Goal: Transaction & Acquisition: Book appointment/travel/reservation

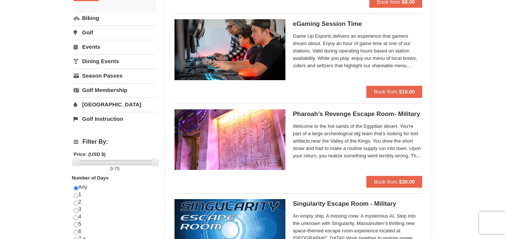
click at [77, 17] on link "Biking" at bounding box center [115, 18] width 82 height 14
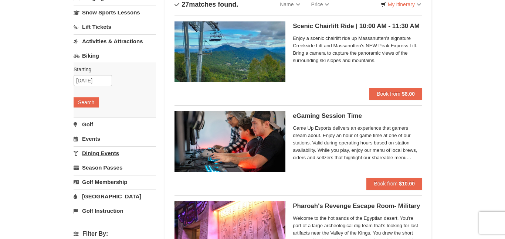
scroll to position [56, 0]
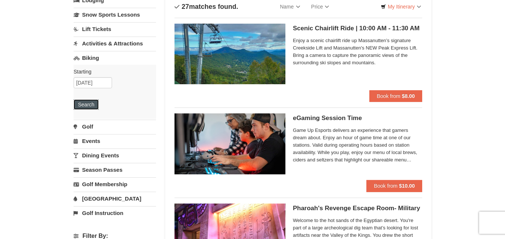
click at [91, 104] on button "Search" at bounding box center [86, 104] width 25 height 10
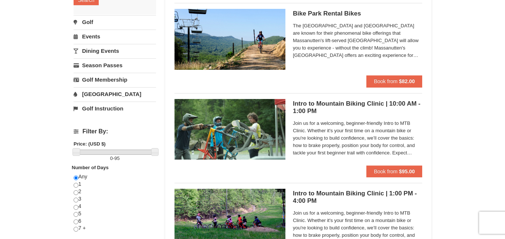
scroll to position [163, 0]
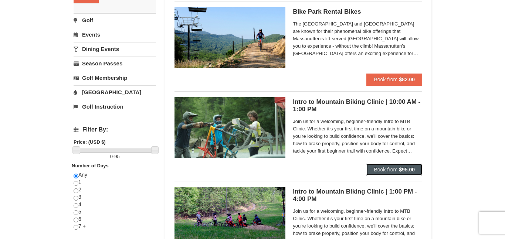
click at [390, 170] on span "Book from" at bounding box center [386, 170] width 24 height 6
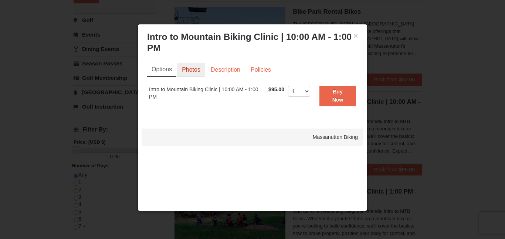
click at [190, 71] on link "Photos" at bounding box center [191, 70] width 28 height 14
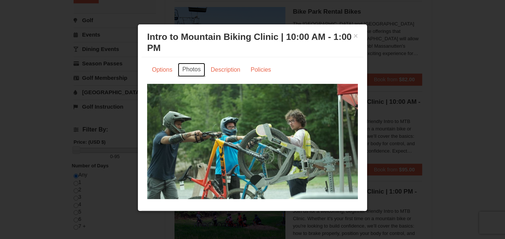
scroll to position [9, 0]
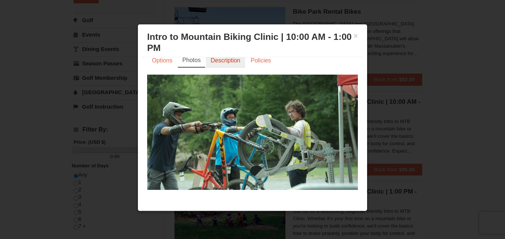
click at [228, 63] on link "Description" at bounding box center [225, 61] width 39 height 14
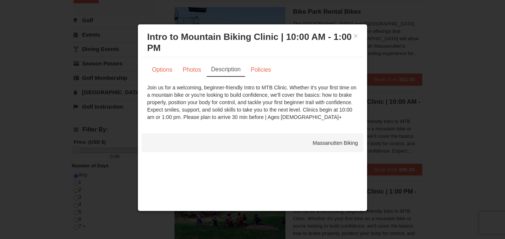
scroll to position [0, 0]
click at [252, 68] on link "Policies" at bounding box center [261, 70] width 30 height 14
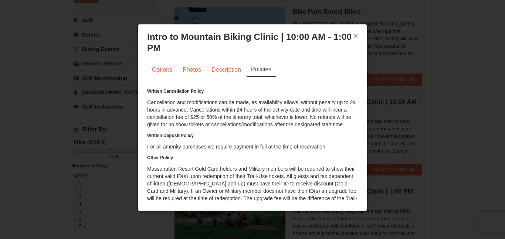
click at [355, 37] on button "×" at bounding box center [355, 35] width 4 height 7
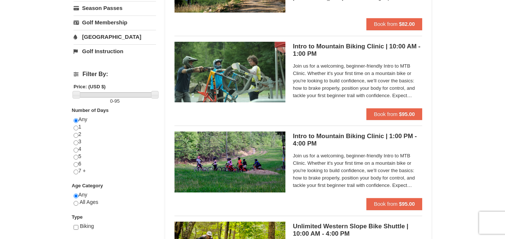
scroll to position [216, 0]
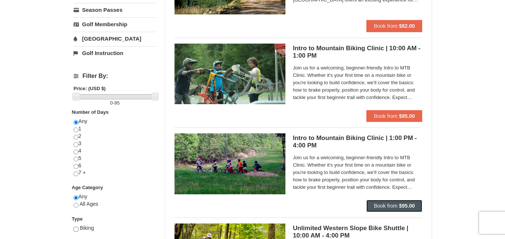
click at [390, 207] on span "Book from" at bounding box center [386, 206] width 24 height 6
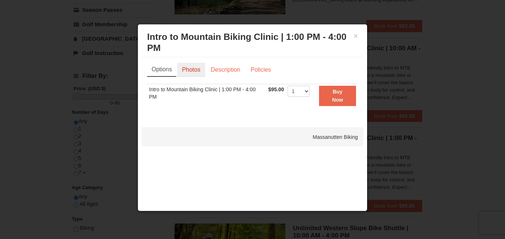
click at [194, 67] on link "Photos" at bounding box center [191, 70] width 28 height 14
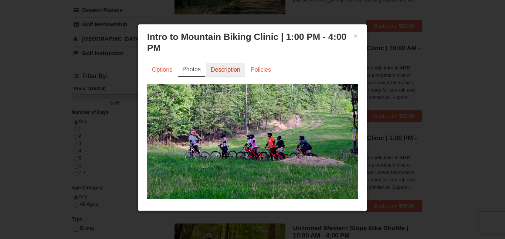
click at [213, 71] on link "Description" at bounding box center [225, 70] width 39 height 14
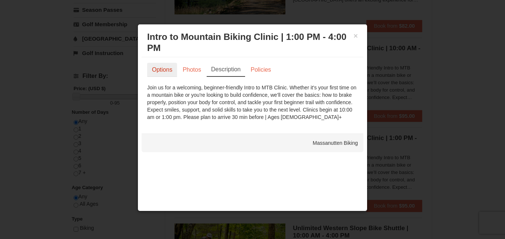
click at [166, 73] on link "Options" at bounding box center [162, 70] width 30 height 14
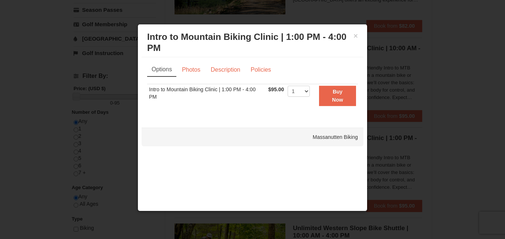
click at [260, 96] on td "Intro to Mountain Biking Clinic | 1:00 PM - 4:00 PM" at bounding box center [206, 95] width 119 height 23
click at [351, 38] on h3 "Intro to Mountain Biking Clinic | 1:00 PM - 4:00 PM Massanutten Biking" at bounding box center [252, 42] width 211 height 22
click at [356, 37] on button "×" at bounding box center [355, 35] width 4 height 7
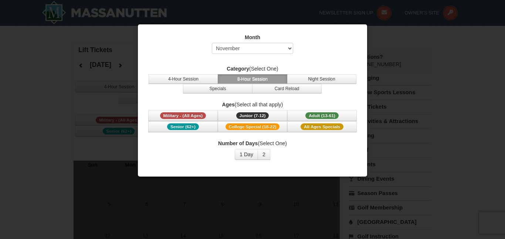
click at [212, 43] on select "Select October November December January February March April May June July Aug…" at bounding box center [252, 48] width 81 height 11
click at [269, 49] on select "Select October November December January February March April May June July Aug…" at bounding box center [252, 48] width 81 height 11
select select "12"
click at [212, 43] on select "Select October November December January February March April May June July Aug…" at bounding box center [252, 48] width 81 height 11
click at [332, 115] on span "Adult (13-61)" at bounding box center [321, 115] width 33 height 7
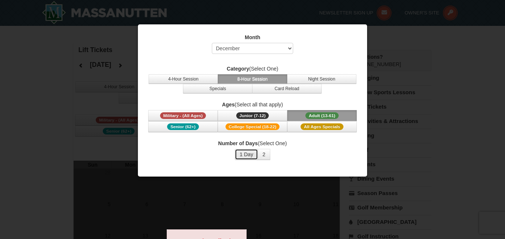
click at [250, 152] on button "1 Day" at bounding box center [246, 154] width 23 height 11
